Goal: Transaction & Acquisition: Purchase product/service

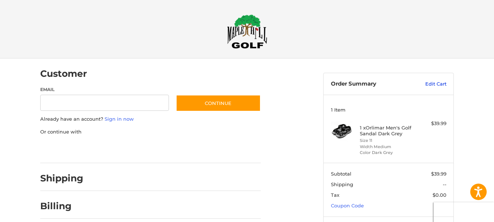
click at [433, 83] on link "Edit Cart" at bounding box center [428, 83] width 37 height 7
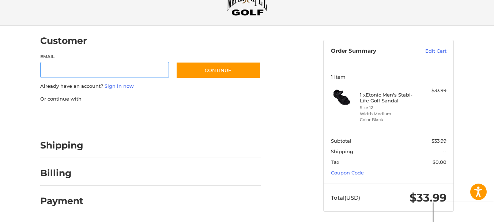
scroll to position [37, 0]
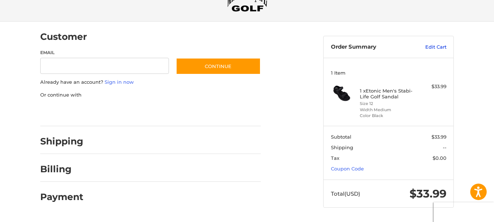
click at [431, 48] on link "Edit Cart" at bounding box center [428, 47] width 37 height 7
